Goal: Task Accomplishment & Management: Complete application form

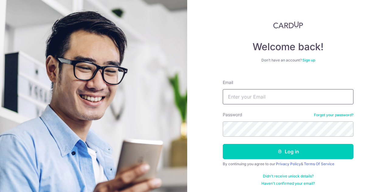
click at [235, 91] on input "Email" at bounding box center [288, 96] width 131 height 15
type input "dcheo@outlook.com"
click at [223, 144] on button "Log in" at bounding box center [288, 151] width 131 height 15
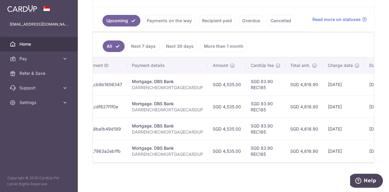
scroll to position [0, 90]
click at [21, 54] on link "Pay" at bounding box center [39, 58] width 78 height 15
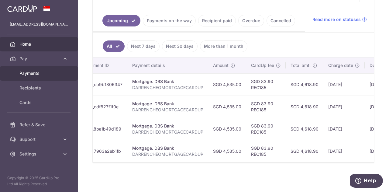
click at [32, 67] on link "Payments" at bounding box center [39, 73] width 78 height 15
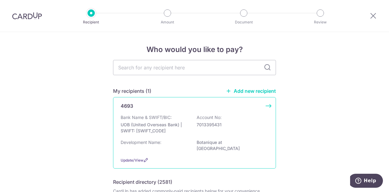
click at [215, 134] on div "Bank Name & SWIFT/BIC: UOB (United Overseas Bank) | SWIFT: UOVBSGSGXXX Account …" at bounding box center [195, 125] width 148 height 23
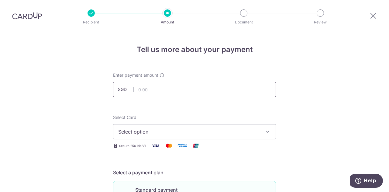
click at [194, 91] on input "text" at bounding box center [194, 89] width 163 height 15
type input "1,079.10"
click at [211, 130] on span "Select option" at bounding box center [189, 131] width 142 height 7
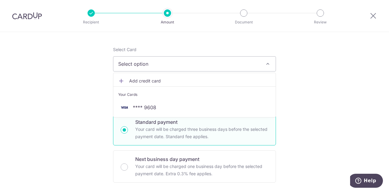
scroll to position [68, 0]
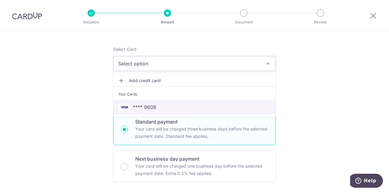
click at [196, 111] on link "**** 9608" at bounding box center [194, 107] width 162 height 15
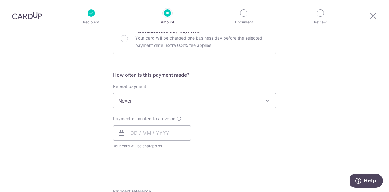
scroll to position [198, 0]
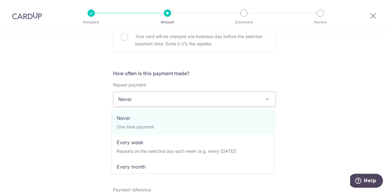
click at [199, 98] on span "Never" at bounding box center [194, 99] width 162 height 15
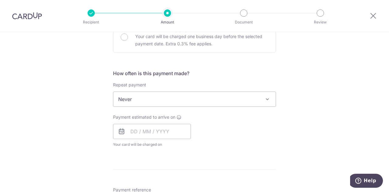
click at [199, 98] on span "Never" at bounding box center [194, 99] width 162 height 15
click at [175, 130] on input "text" at bounding box center [152, 131] width 78 height 15
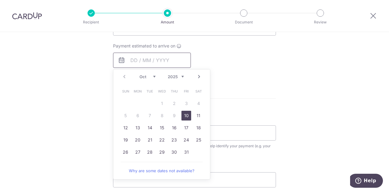
scroll to position [270, 0]
click at [187, 113] on link "10" at bounding box center [187, 115] width 10 height 10
type input "10/10/2025"
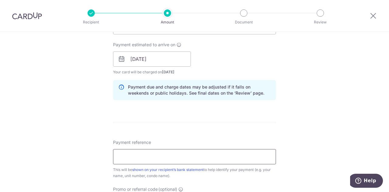
click at [165, 151] on input "Payment reference" at bounding box center [194, 156] width 163 height 15
type input "Blk2211102"
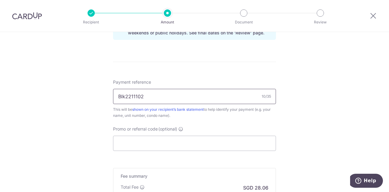
scroll to position [332, 0]
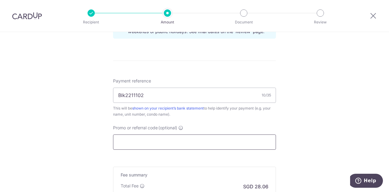
click at [159, 143] on input "Promo or referral code (optional)" at bounding box center [194, 141] width 163 height 15
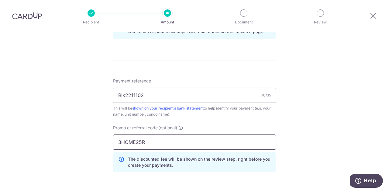
scroll to position [441, 0]
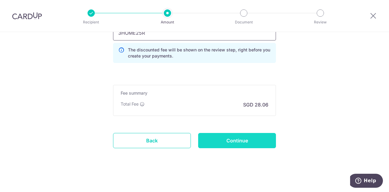
type input "3HOME25R"
click at [238, 141] on input "Continue" at bounding box center [237, 140] width 78 height 15
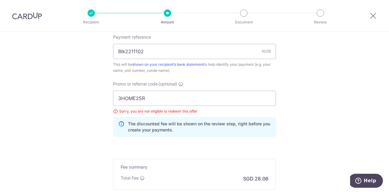
scroll to position [376, 0]
click at [174, 102] on input "3HOME25R" at bounding box center [194, 97] width 163 height 15
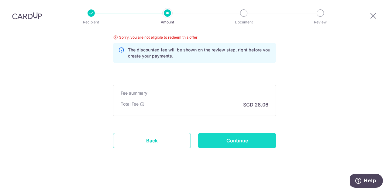
type input "vtax25r"
click at [217, 135] on input "Continue" at bounding box center [237, 140] width 78 height 15
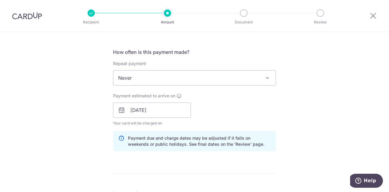
scroll to position [216, 0]
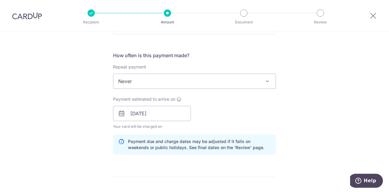
click at [194, 89] on div "How often is this payment made? Repeat payment Never Every week Every month Eve…" at bounding box center [194, 106] width 163 height 108
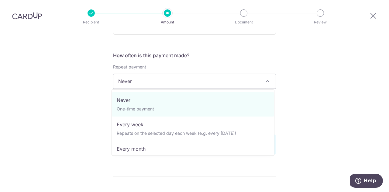
click at [196, 84] on span "Never" at bounding box center [194, 81] width 162 height 15
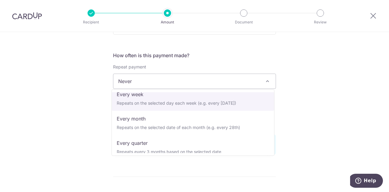
scroll to position [61, 0]
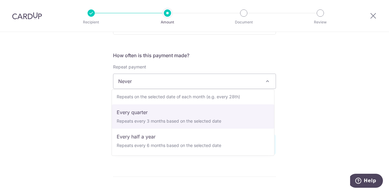
select select "4"
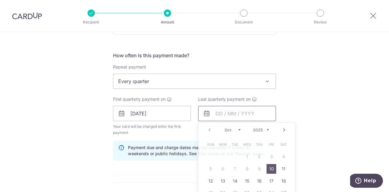
click at [222, 115] on input "text" at bounding box center [237, 113] width 78 height 15
click at [285, 132] on link "Next" at bounding box center [284, 129] width 7 height 7
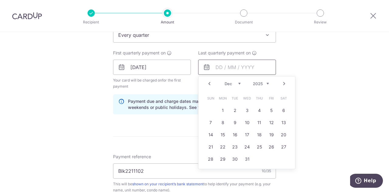
scroll to position [263, 0]
click at [246, 159] on link "31" at bounding box center [248, 158] width 10 height 10
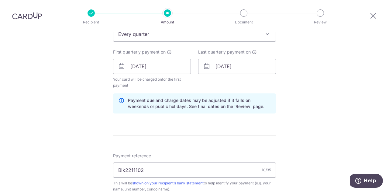
click at [246, 159] on div "Payment reference Blk2211102 10/35 This will be shown on your recipient’s bank …" at bounding box center [194, 173] width 163 height 40
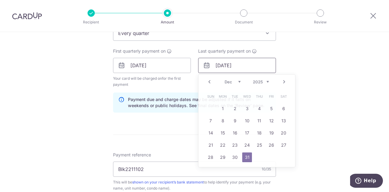
click at [228, 68] on input "31/12/2025" at bounding box center [237, 65] width 78 height 15
click at [282, 80] on link "Next" at bounding box center [284, 81] width 7 height 7
click at [269, 109] on link "2" at bounding box center [272, 109] width 10 height 10
type input "02/01/2026"
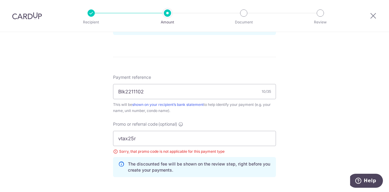
scroll to position [342, 0]
click at [208, 141] on input "vtax25r" at bounding box center [194, 137] width 163 height 15
type input "2"
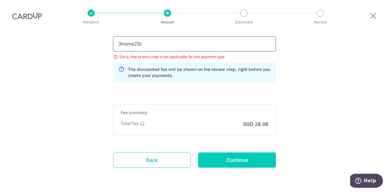
scroll to position [437, 0]
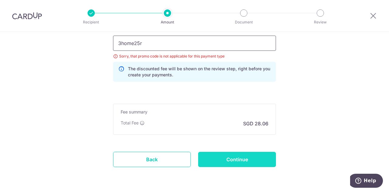
type input "3home25r"
click at [219, 155] on input "Continue" at bounding box center [237, 159] width 78 height 15
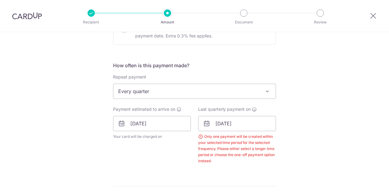
scroll to position [205, 0]
click at [222, 121] on input "[DATE]" at bounding box center [237, 123] width 78 height 15
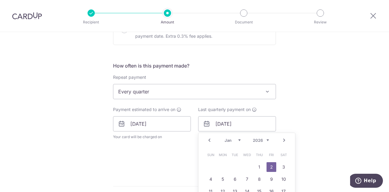
click at [210, 138] on link "Prev" at bounding box center [209, 140] width 7 height 7
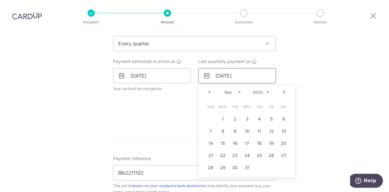
scroll to position [256, 0]
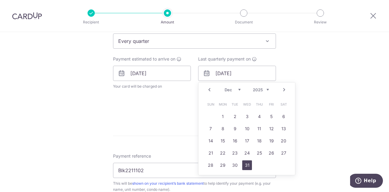
click at [248, 166] on link "31" at bounding box center [248, 165] width 10 height 10
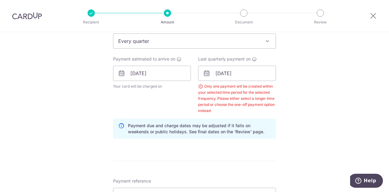
click at [215, 48] on div "How often is this payment made? Repeat payment Never Every week Every month Eve…" at bounding box center [194, 78] width 163 height 132
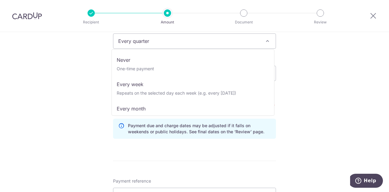
click at [217, 44] on span "Every quarter" at bounding box center [194, 41] width 162 height 15
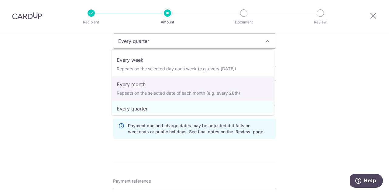
scroll to position [61, 0]
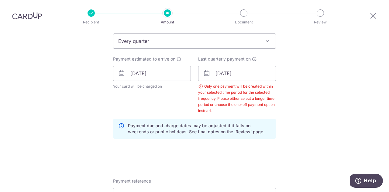
click at [313, 136] on div "Tell us more about your payment Enter payment amount SGD 1,079.10 1079.10 Selec…" at bounding box center [194, 89] width 389 height 627
click at [227, 72] on input "31/12/2025" at bounding box center [237, 73] width 78 height 15
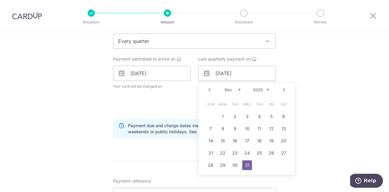
click at [282, 90] on link "Next" at bounding box center [284, 89] width 7 height 7
click at [281, 131] on link "10" at bounding box center [284, 129] width 10 height 10
type input "[DATE]"
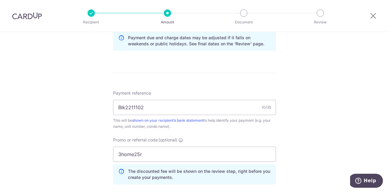
scroll to position [346, 0]
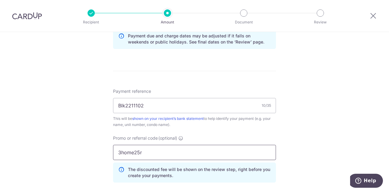
drag, startPoint x: 166, startPoint y: 150, endPoint x: 88, endPoint y: 155, distance: 78.0
click at [88, 155] on div "Tell us more about your payment Enter payment amount SGD 1,079.10 1079.10 Selec…" at bounding box center [194, -1] width 389 height 627
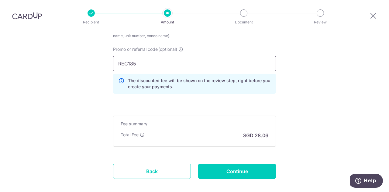
scroll to position [465, 0]
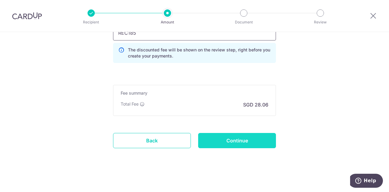
type input "REC185"
click at [209, 144] on input "Continue" at bounding box center [237, 140] width 78 height 15
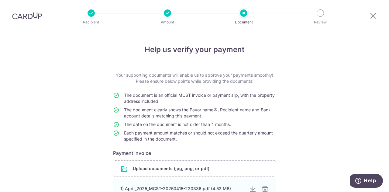
scroll to position [71, 0]
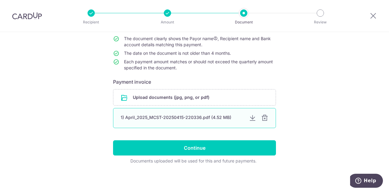
click at [267, 119] on div at bounding box center [264, 117] width 7 height 7
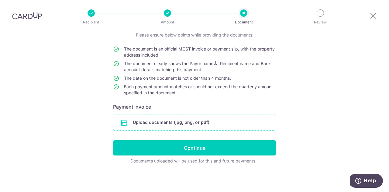
click at [240, 118] on input "file" at bounding box center [194, 122] width 162 height 16
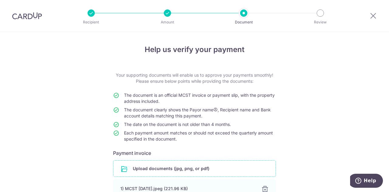
scroll to position [71, 0]
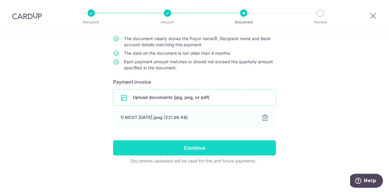
click at [156, 143] on input "Continue" at bounding box center [194, 147] width 163 height 15
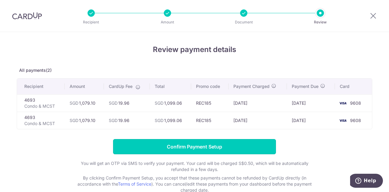
click at [156, 143] on input "Confirm Payment Setup" at bounding box center [194, 146] width 163 height 15
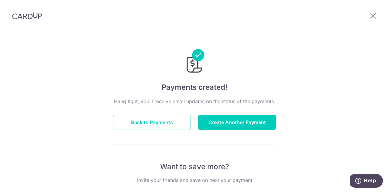
click at [169, 123] on button "Back to Payments" at bounding box center [152, 122] width 78 height 15
